Goal: Navigation & Orientation: Find specific page/section

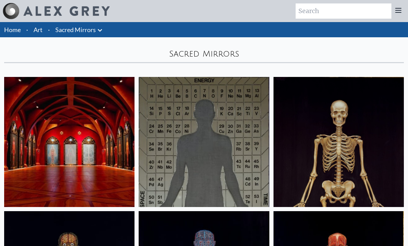
click at [88, 30] on link "Sacred Mirrors" at bounding box center [75, 30] width 40 height 10
click at [96, 33] on icon at bounding box center [100, 30] width 8 height 8
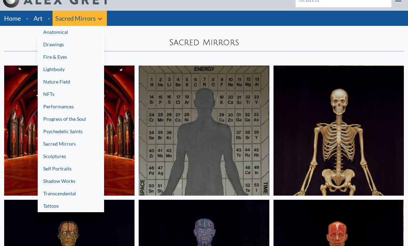
scroll to position [12, 0]
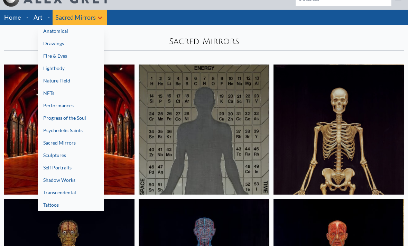
click at [58, 122] on link "Progress of the Soul" at bounding box center [71, 118] width 66 height 12
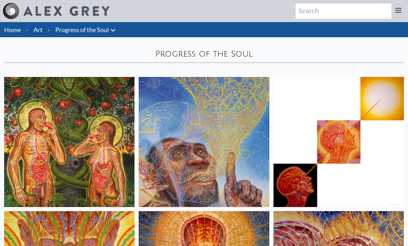
click at [80, 28] on link "Progress of the Soul" at bounding box center [82, 30] width 54 height 10
click at [72, 30] on link "Progress of the Soul" at bounding box center [82, 30] width 54 height 10
click at [104, 30] on link "Progress of the Soul" at bounding box center [82, 30] width 54 height 10
click at [73, 34] on link "Progress of the Soul" at bounding box center [82, 30] width 54 height 10
click at [112, 30] on icon at bounding box center [113, 30] width 4 height 2
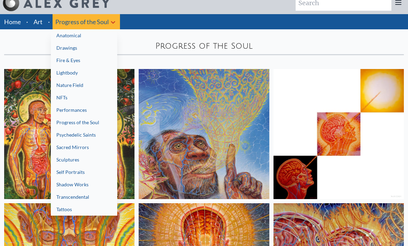
scroll to position [8, 0]
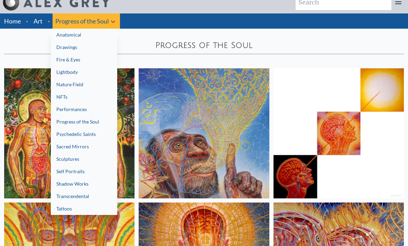
click at [71, 160] on link "Sculptures" at bounding box center [84, 159] width 66 height 12
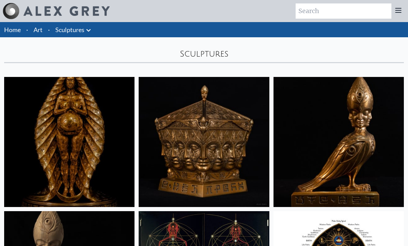
click at [88, 29] on icon at bounding box center [88, 30] width 8 height 8
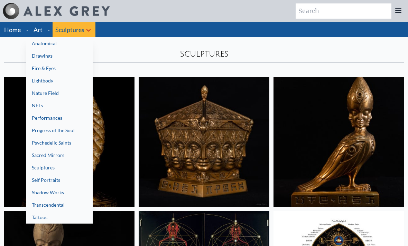
click at [44, 182] on link "Self Portraits" at bounding box center [59, 180] width 66 height 12
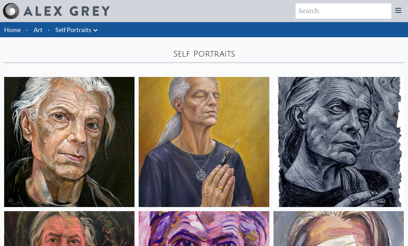
click at [95, 29] on icon at bounding box center [95, 30] width 8 height 8
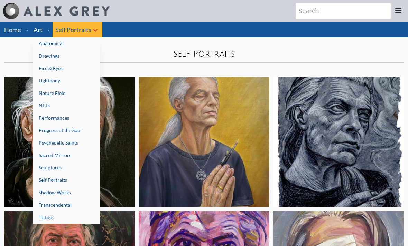
click at [52, 197] on link "Shadow Works" at bounding box center [66, 193] width 66 height 12
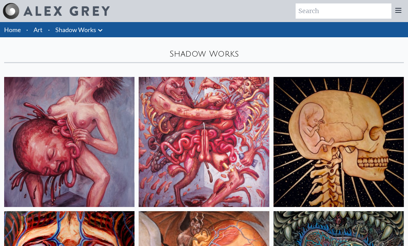
click at [98, 29] on icon at bounding box center [100, 30] width 8 height 8
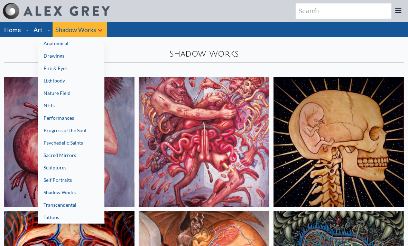
click at [58, 159] on link "Sacred Mirrors" at bounding box center [71, 155] width 66 height 12
